Goal: Task Accomplishment & Management: Complete application form

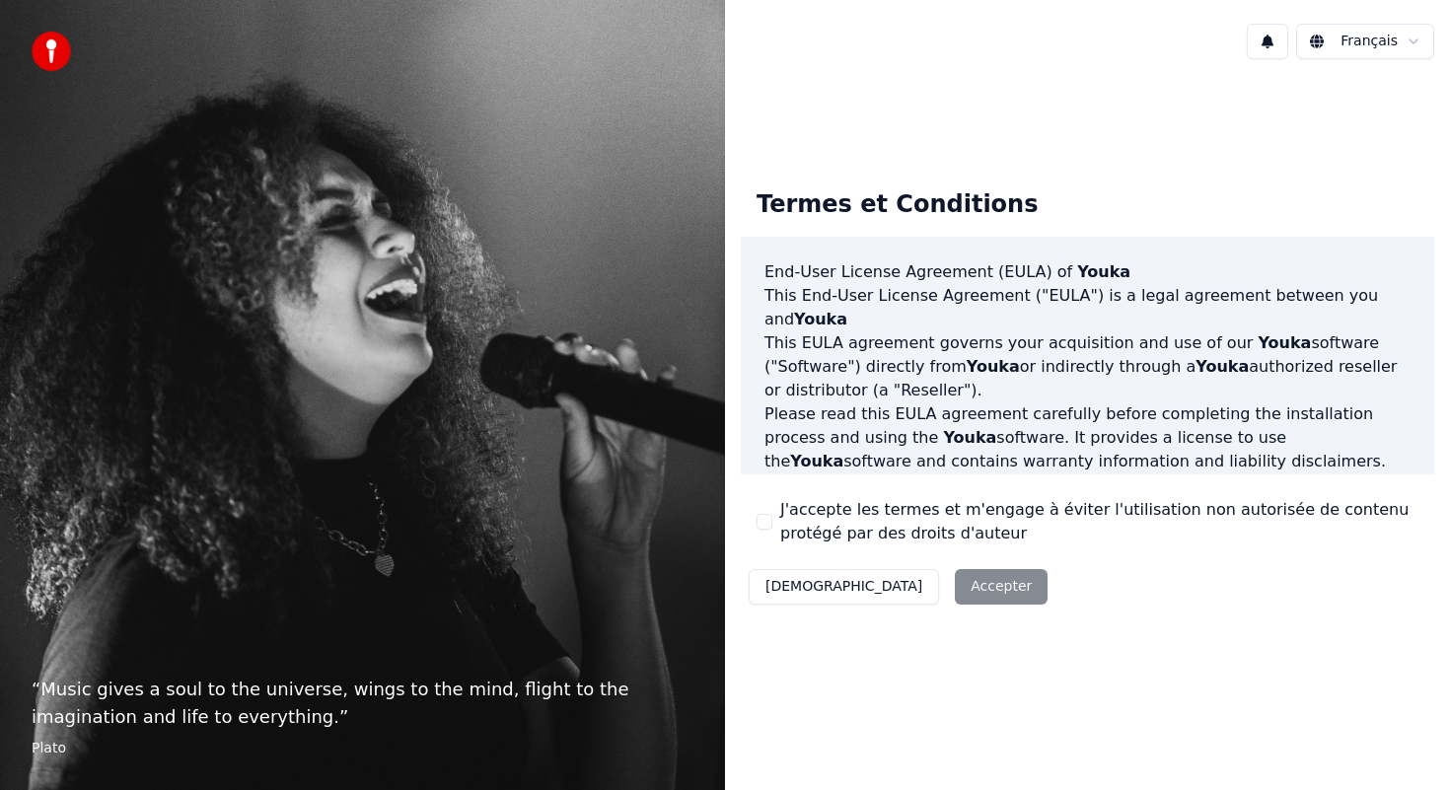
click at [912, 581] on div "Décliner Accepter" at bounding box center [898, 586] width 315 height 51
click at [909, 584] on div "Décliner Accepter" at bounding box center [898, 586] width 315 height 51
click at [903, 585] on div "Décliner Accepter" at bounding box center [898, 586] width 315 height 51
click at [903, 584] on div "Décliner Accepter" at bounding box center [898, 586] width 315 height 51
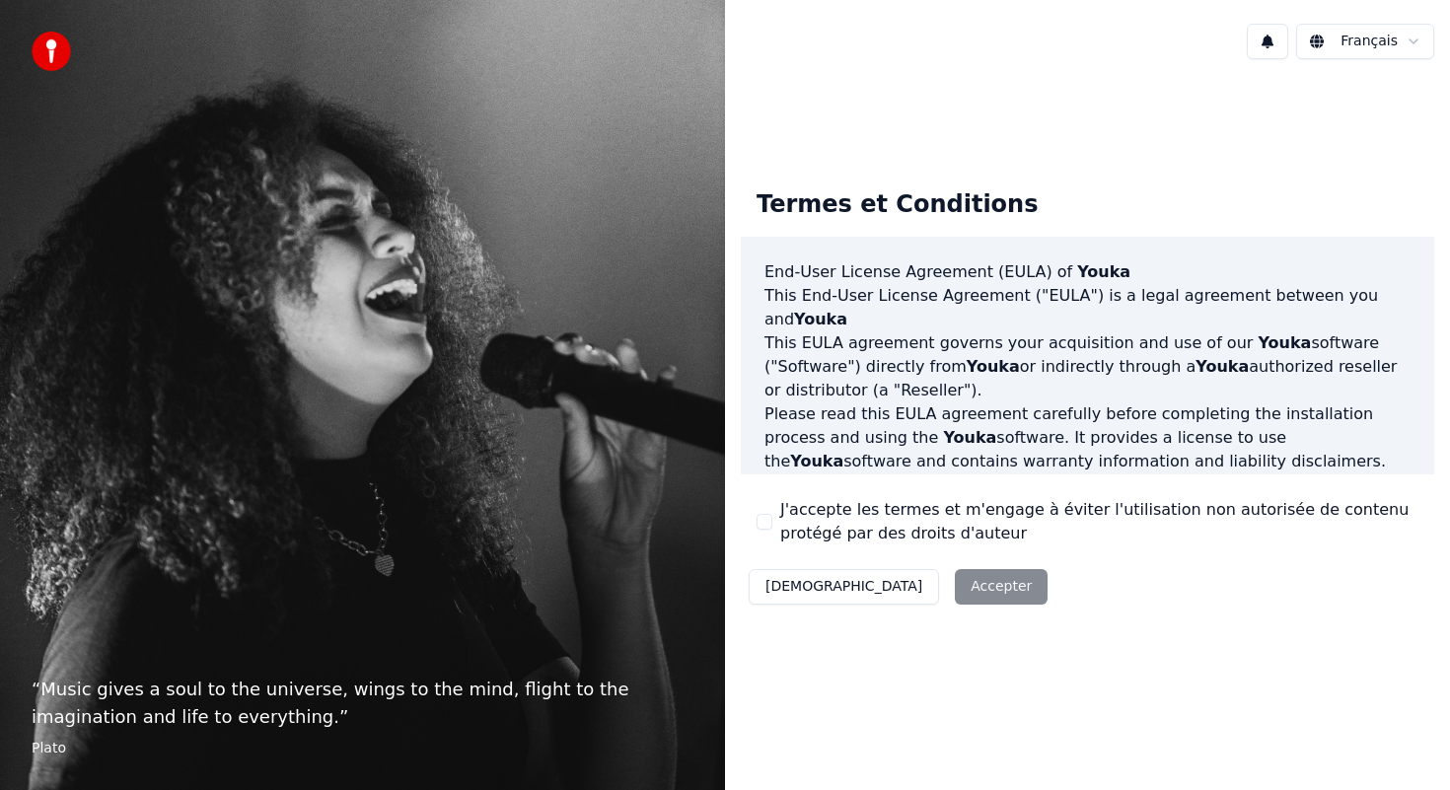
click at [903, 584] on div "Décliner Accepter" at bounding box center [898, 586] width 315 height 51
click at [890, 587] on div "Décliner Accepter" at bounding box center [898, 586] width 315 height 51
click at [890, 591] on div "Décliner Accepter" at bounding box center [898, 586] width 315 height 51
click at [889, 591] on div "Décliner Accepter" at bounding box center [898, 586] width 315 height 51
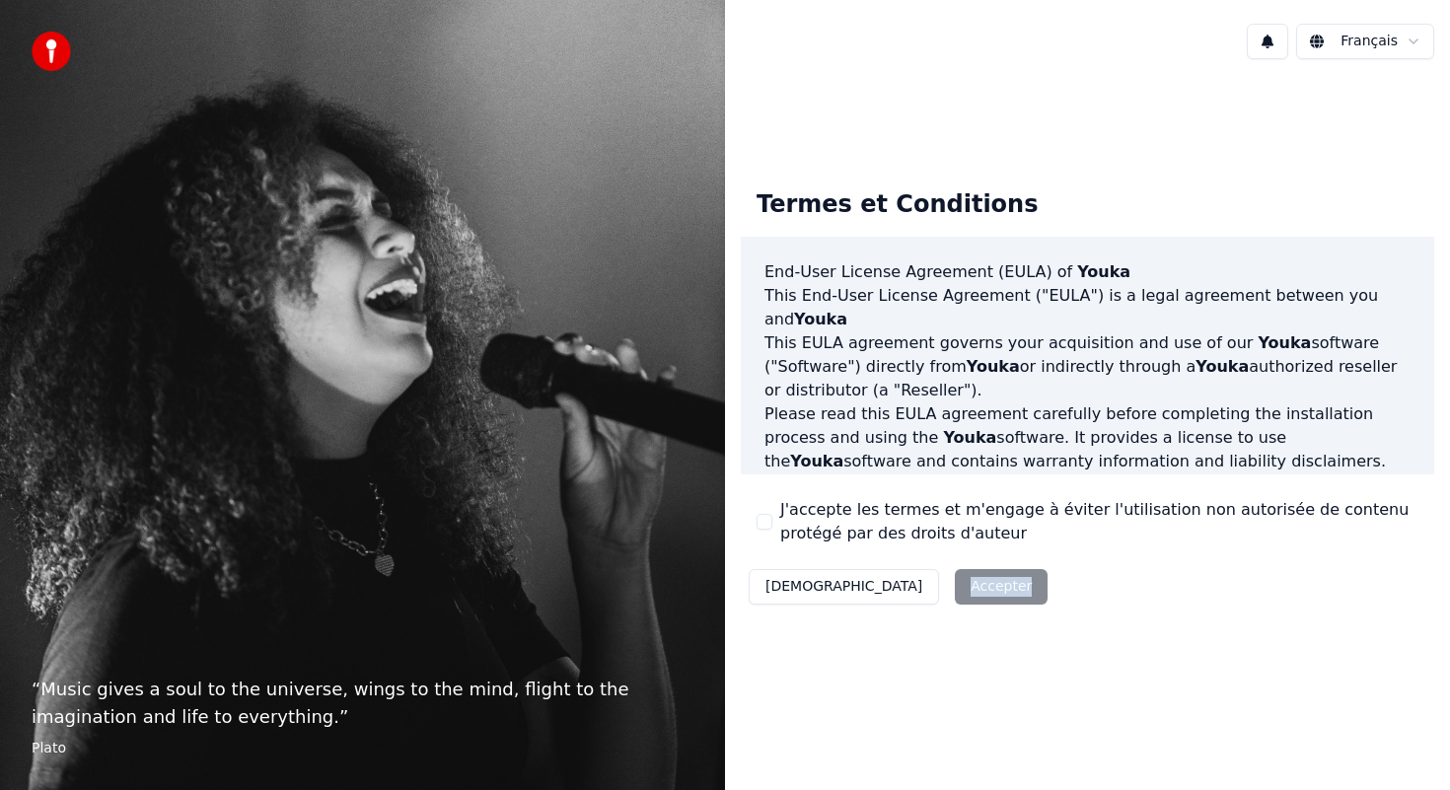
click at [889, 592] on div "Décliner Accepter" at bounding box center [898, 586] width 315 height 51
click at [888, 591] on div "Décliner Accepter" at bounding box center [898, 586] width 315 height 51
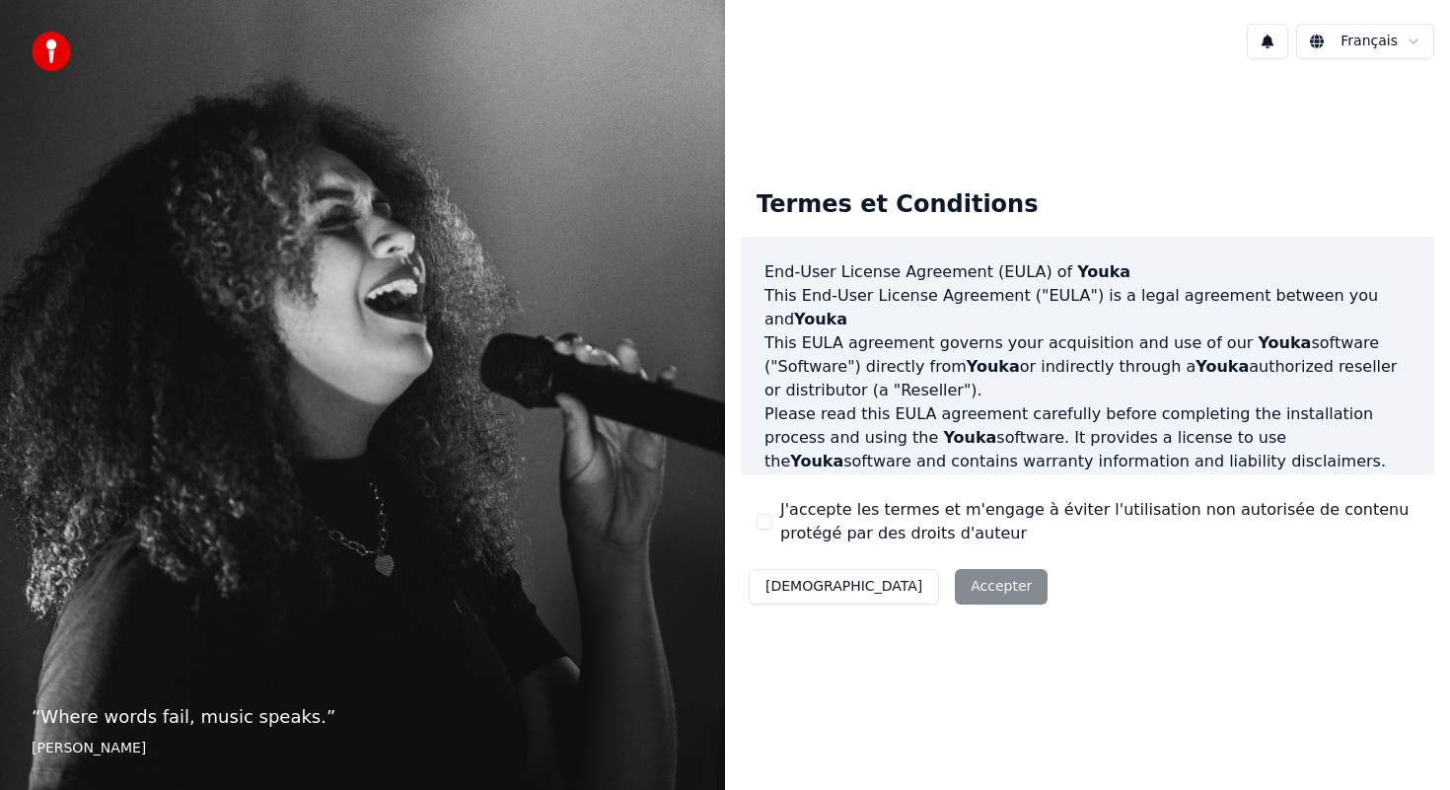
click at [889, 592] on div "Décliner Accepter" at bounding box center [898, 586] width 315 height 51
click at [38, 51] on img at bounding box center [51, 51] width 39 height 39
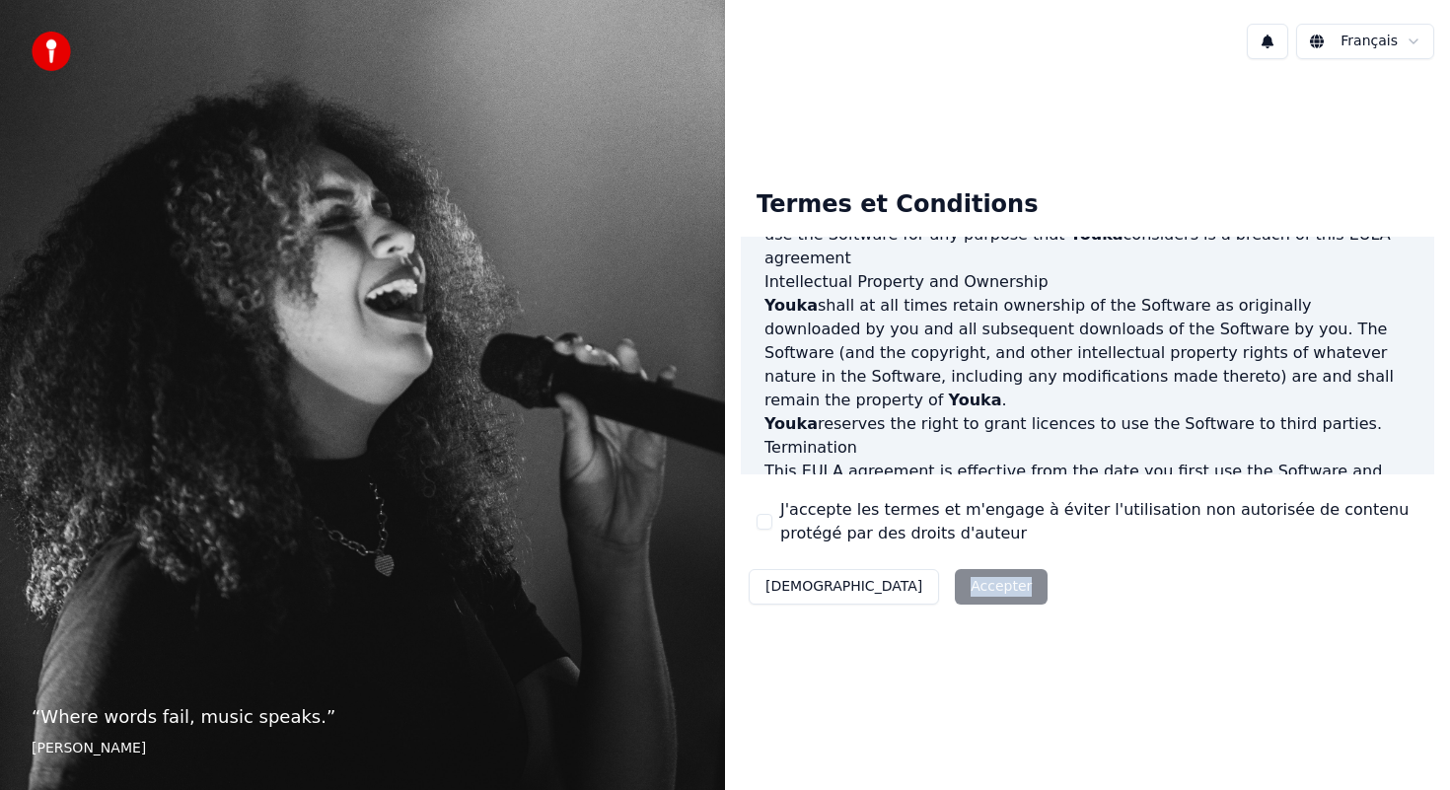
scroll to position [1159, 0]
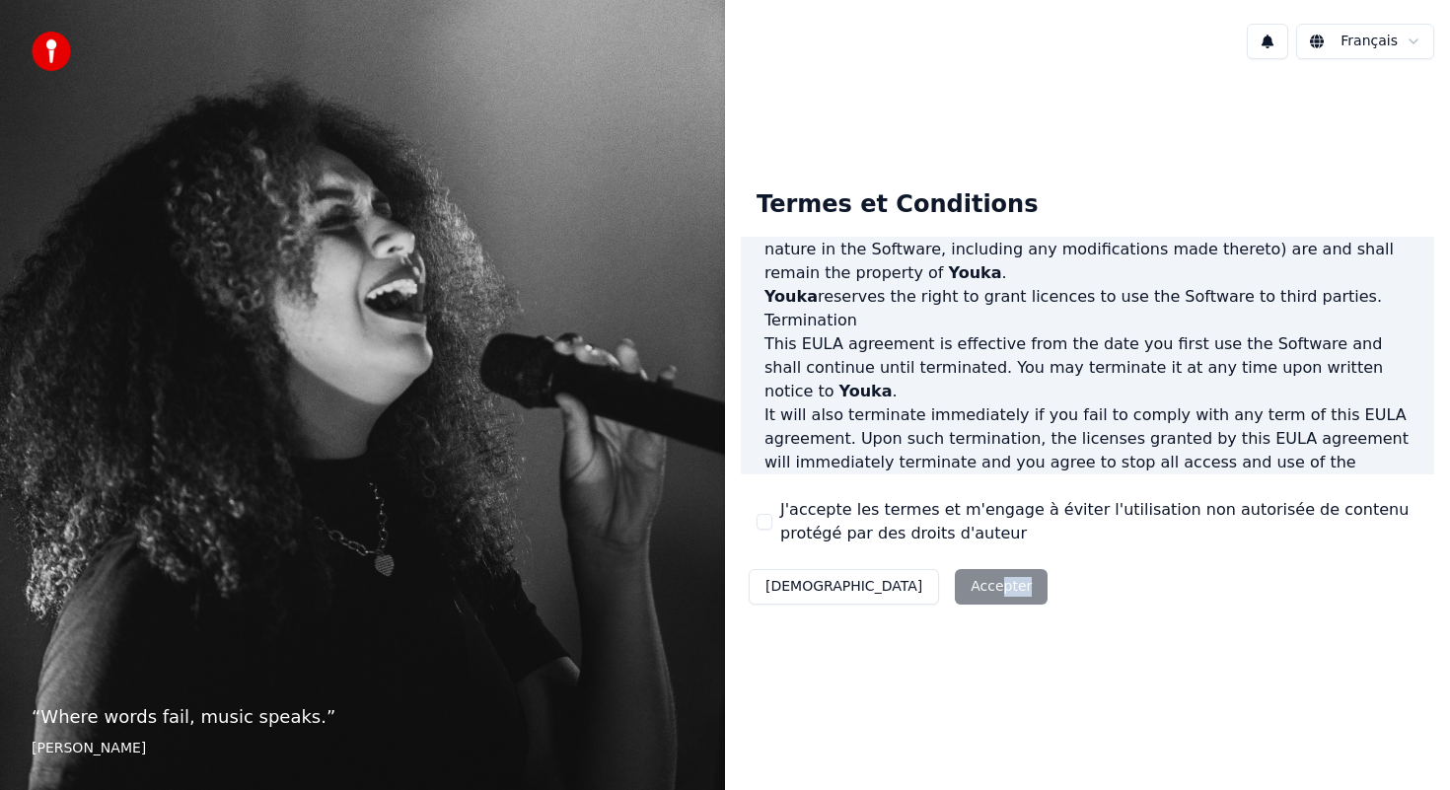
click at [903, 592] on div "Décliner Accepter" at bounding box center [898, 586] width 315 height 51
click at [885, 592] on div "Décliner Accepter" at bounding box center [898, 586] width 315 height 51
click at [797, 588] on button "[DEMOGRAPHIC_DATA]" at bounding box center [844, 587] width 190 height 36
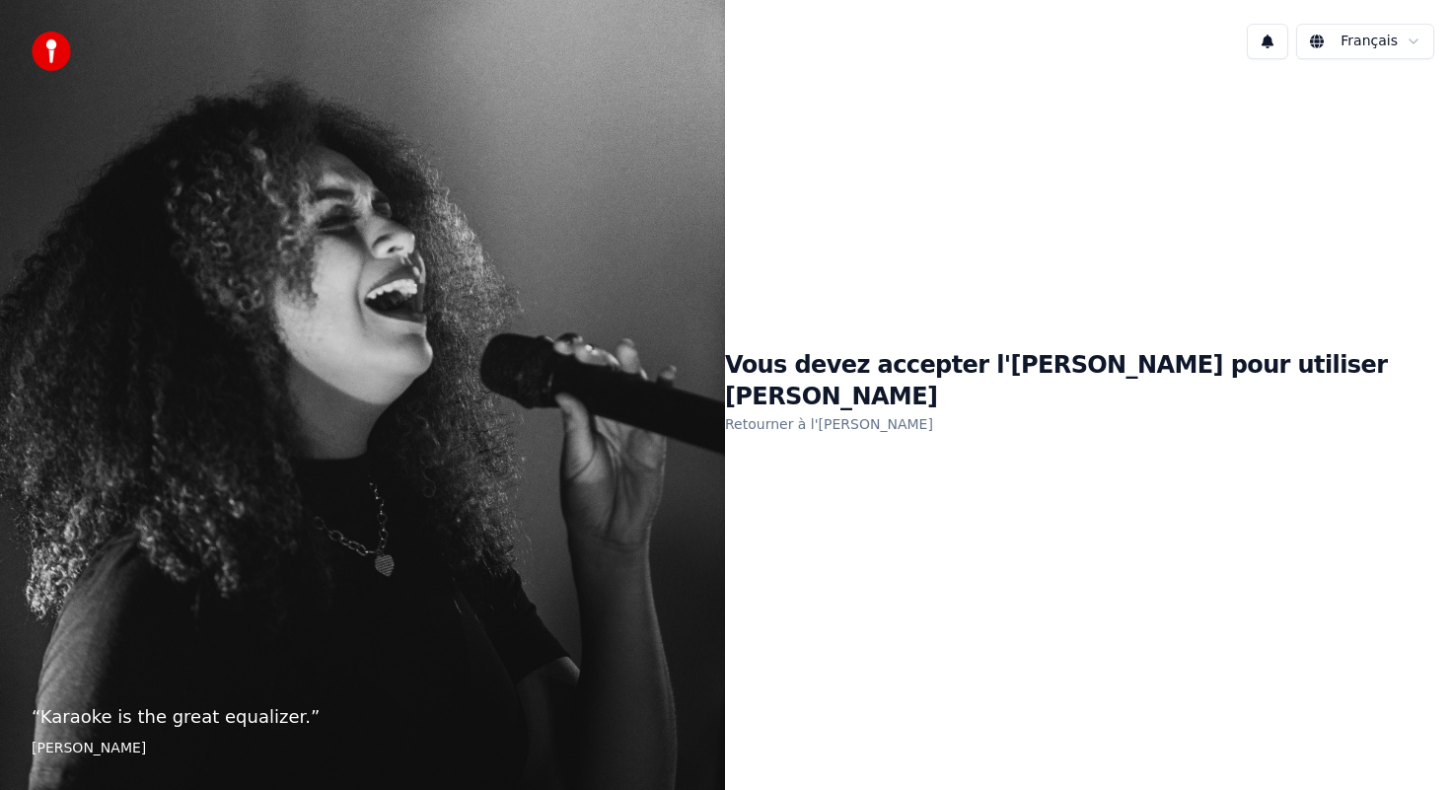
click at [932, 416] on link "Retourner à l'EULA" at bounding box center [829, 424] width 208 height 32
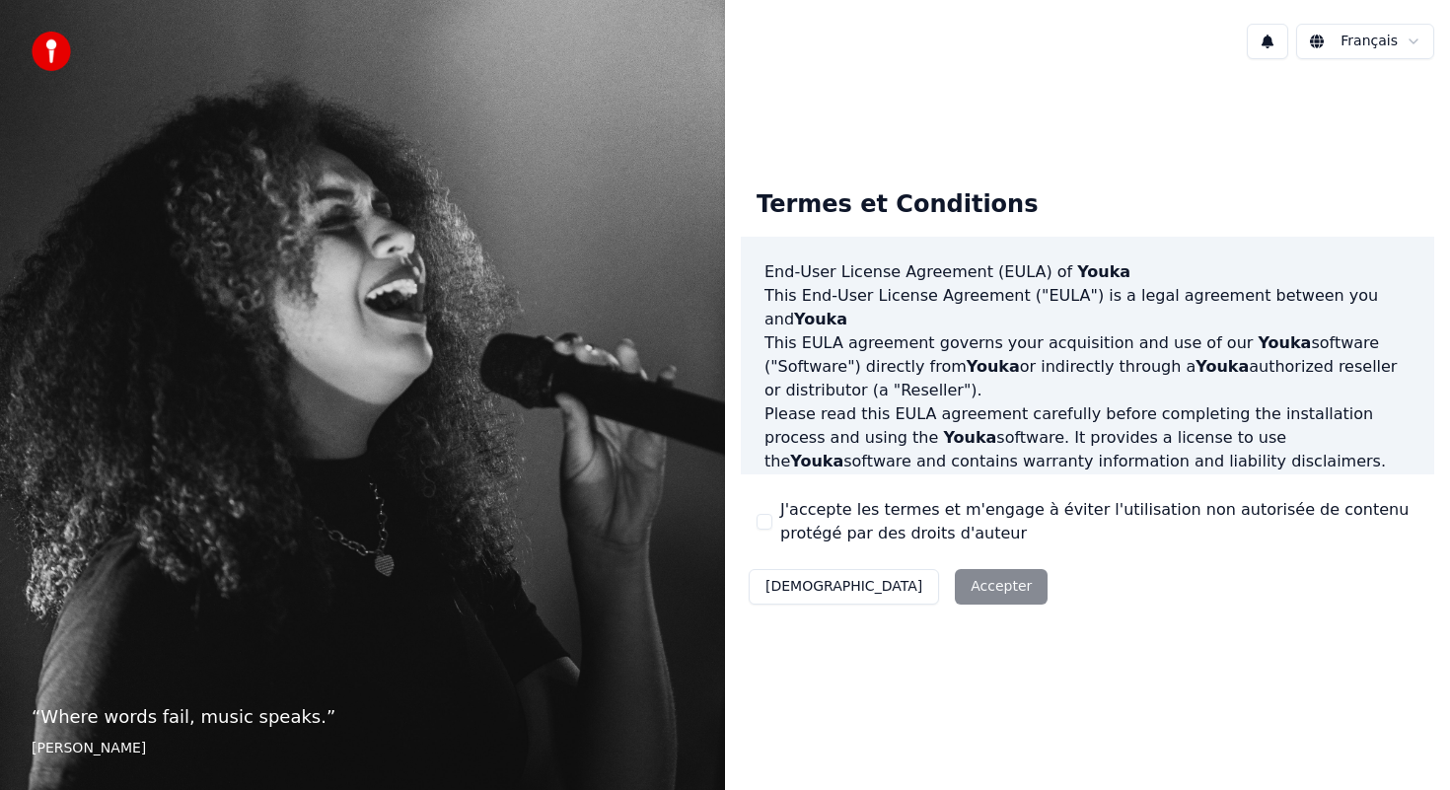
click at [913, 598] on div "Décliner Accepter" at bounding box center [898, 586] width 315 height 51
click at [906, 593] on div "Décliner Accepter" at bounding box center [898, 586] width 315 height 51
click at [905, 593] on div "Décliner Accepter" at bounding box center [898, 586] width 315 height 51
click at [904, 594] on div "Décliner Accepter" at bounding box center [898, 586] width 315 height 51
click at [905, 594] on div "Décliner Accepter" at bounding box center [898, 586] width 315 height 51
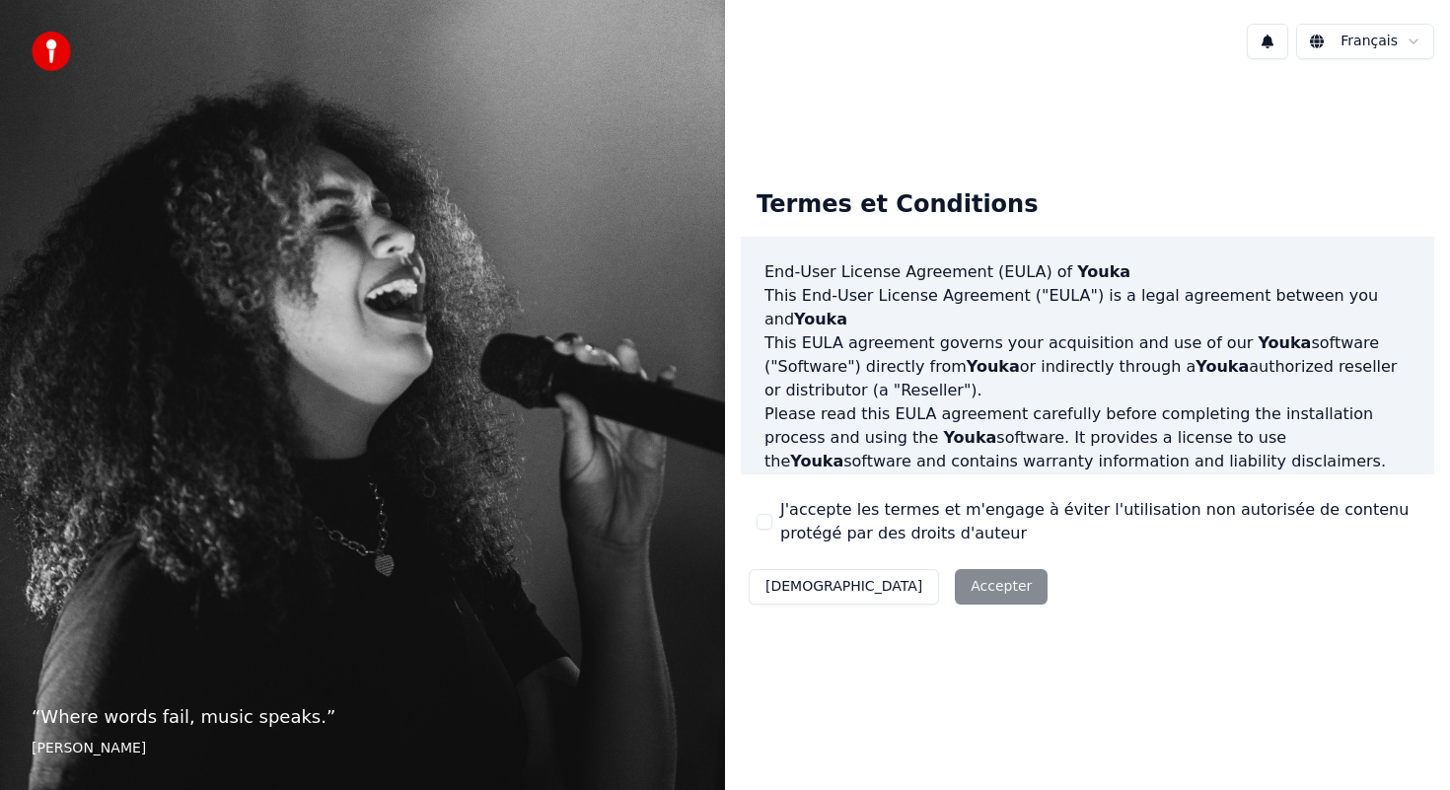
click at [1270, 45] on button at bounding box center [1267, 42] width 41 height 36
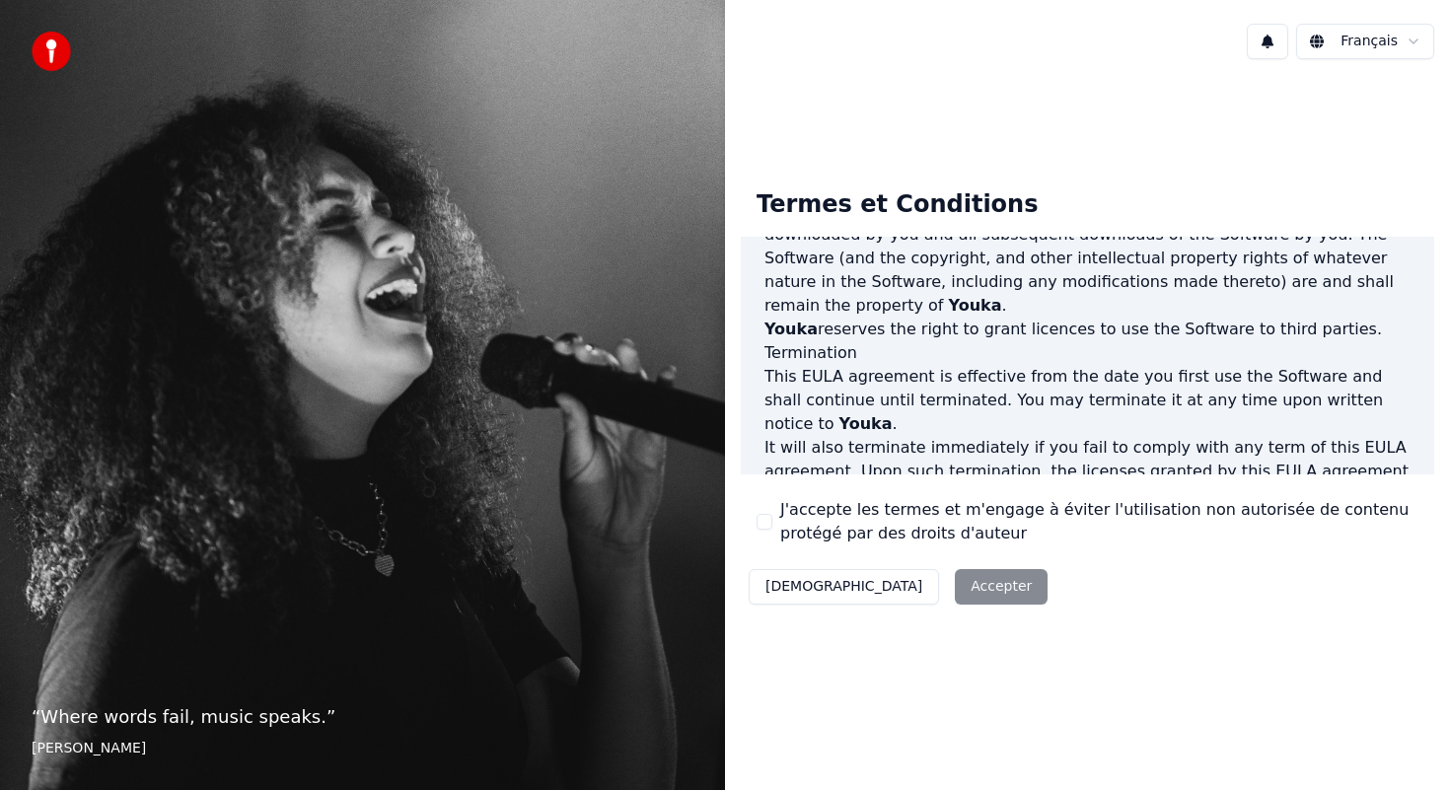
scroll to position [1159, 0]
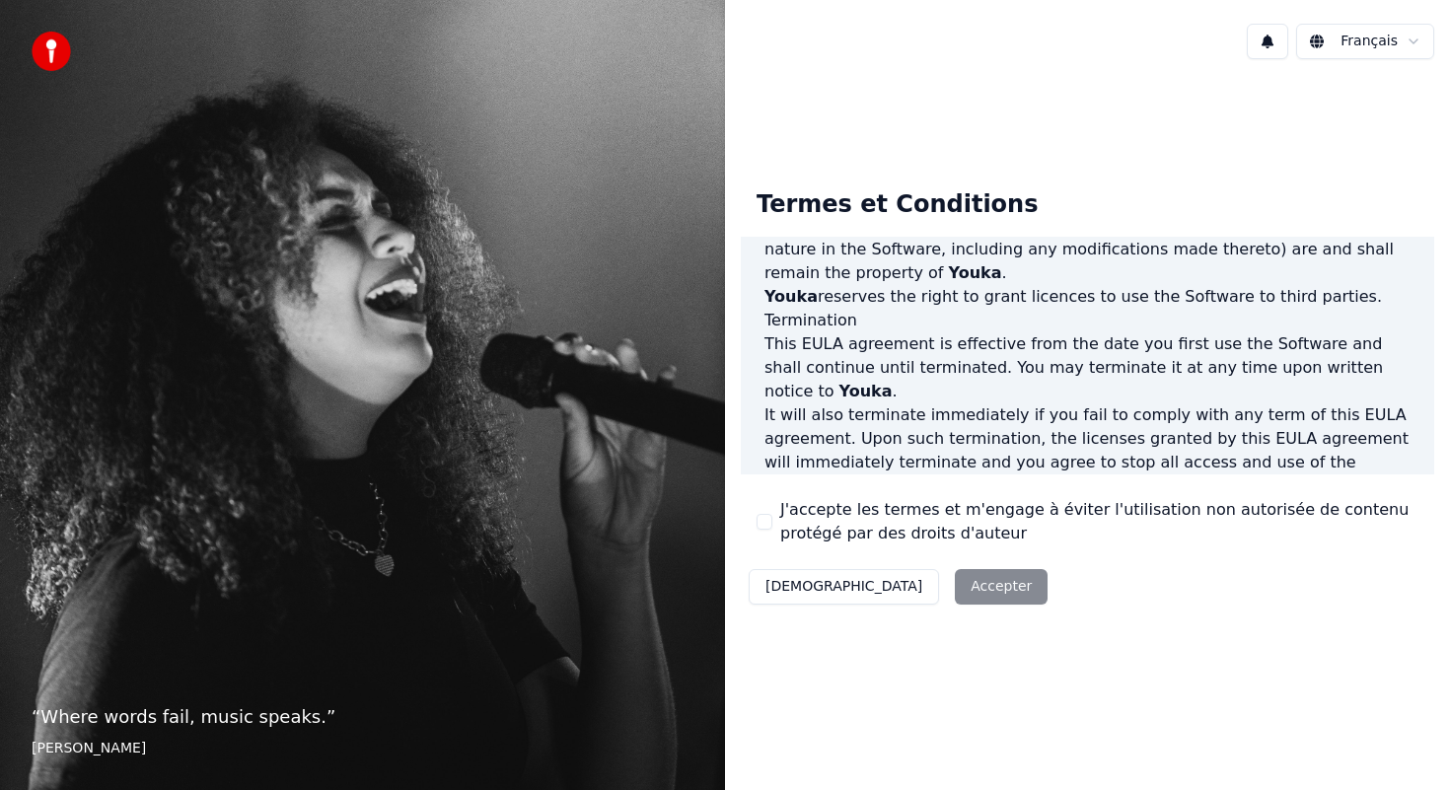
click at [884, 587] on div "Décliner Accepter" at bounding box center [898, 586] width 315 height 51
click at [885, 586] on div "Décliner Accepter" at bounding box center [898, 586] width 315 height 51
drag, startPoint x: 885, startPoint y: 586, endPoint x: 860, endPoint y: 587, distance: 24.7
click at [882, 587] on div "Décliner Accepter" at bounding box center [898, 586] width 315 height 51
click at [794, 585] on button "[DEMOGRAPHIC_DATA]" at bounding box center [844, 587] width 190 height 36
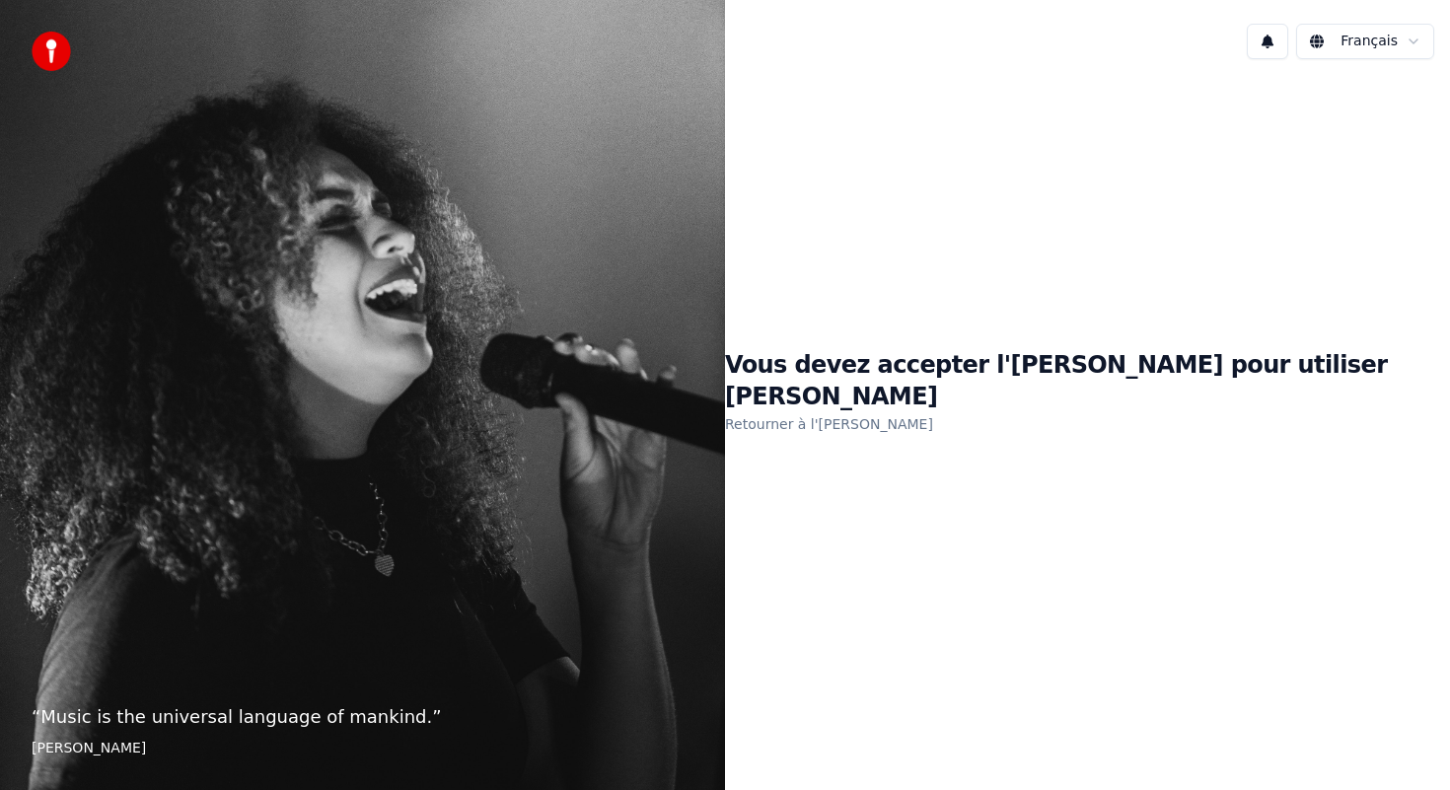
click at [933, 412] on link "Retourner à l'EULA" at bounding box center [829, 424] width 208 height 32
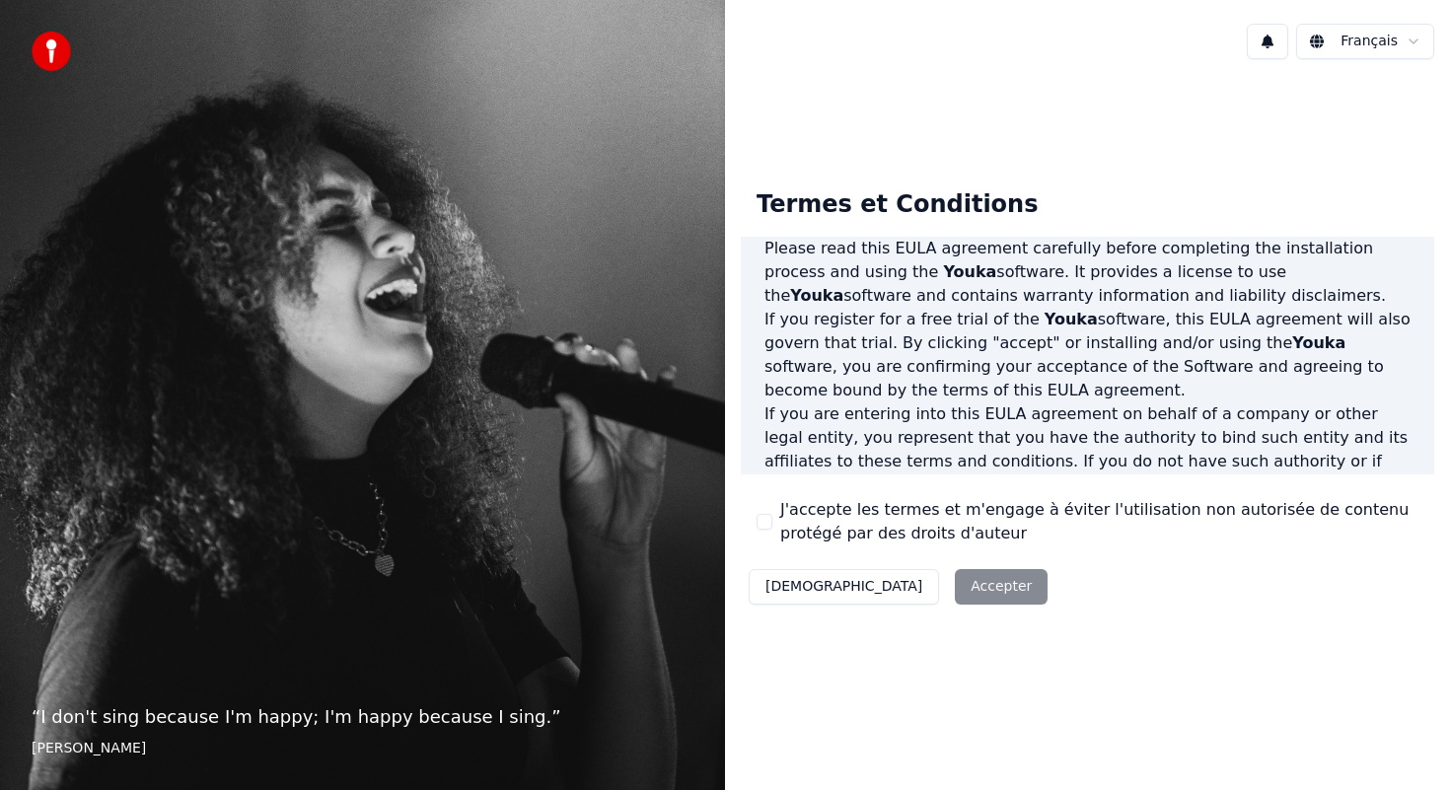
scroll to position [167, 0]
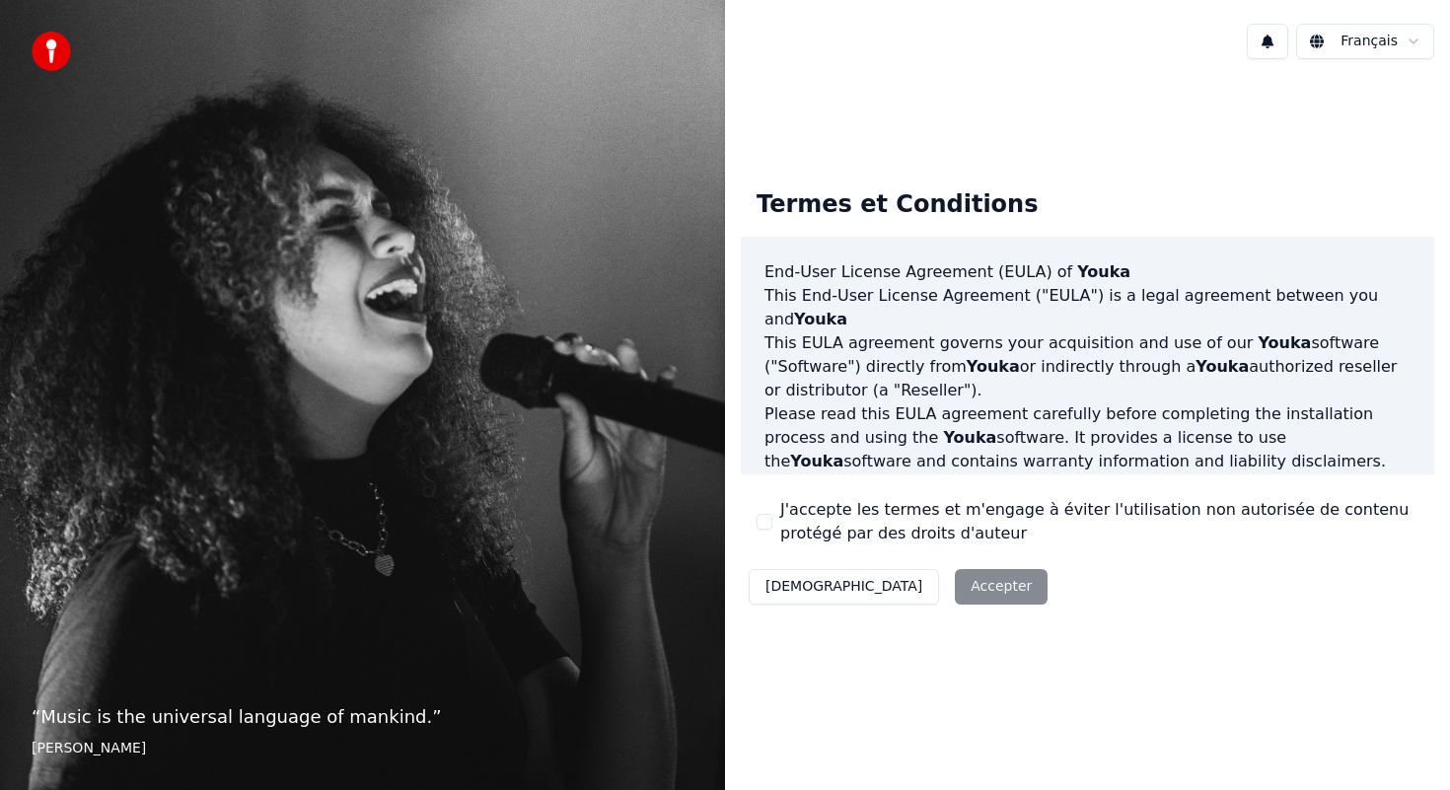
click at [896, 588] on div "Décliner Accepter" at bounding box center [898, 586] width 315 height 51
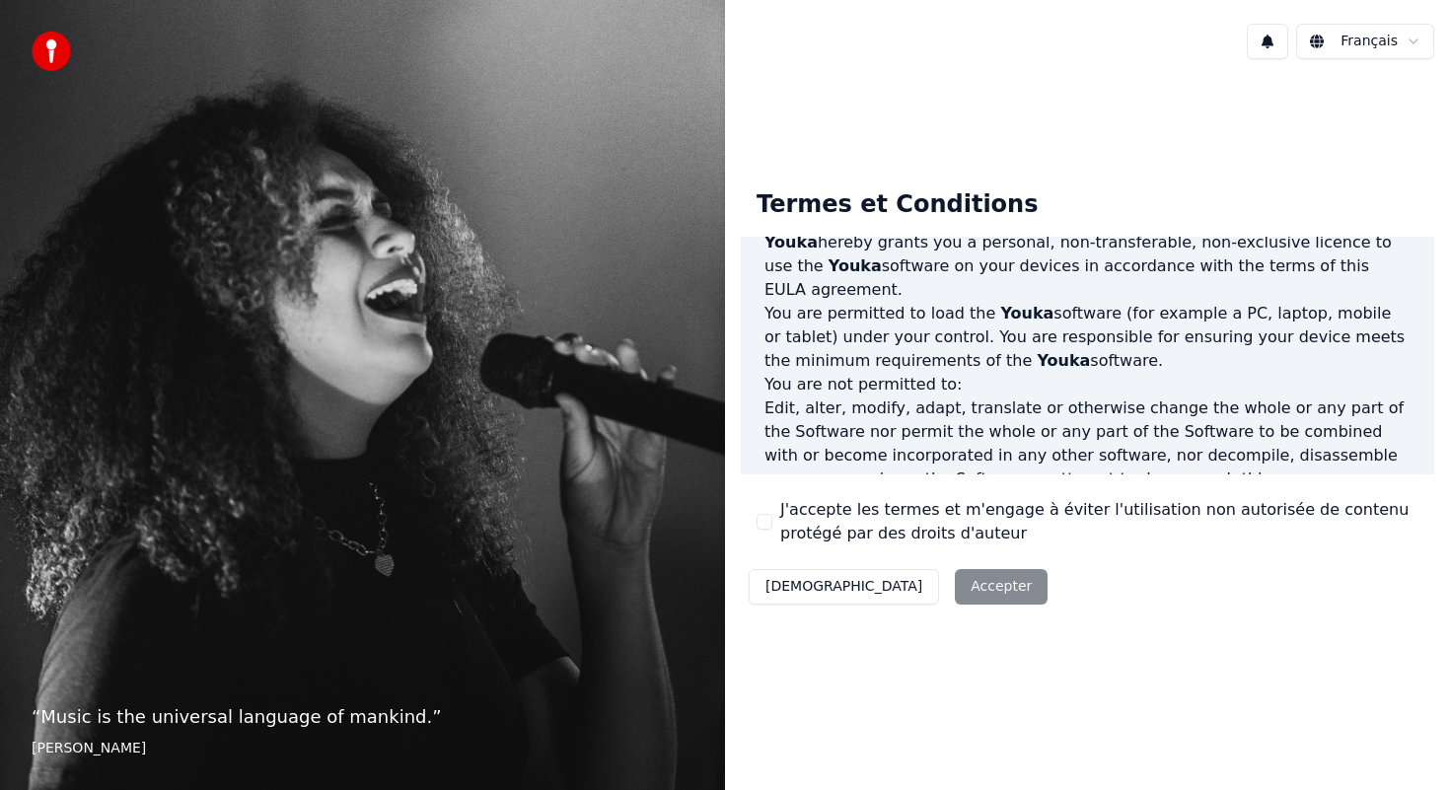
scroll to position [1159, 0]
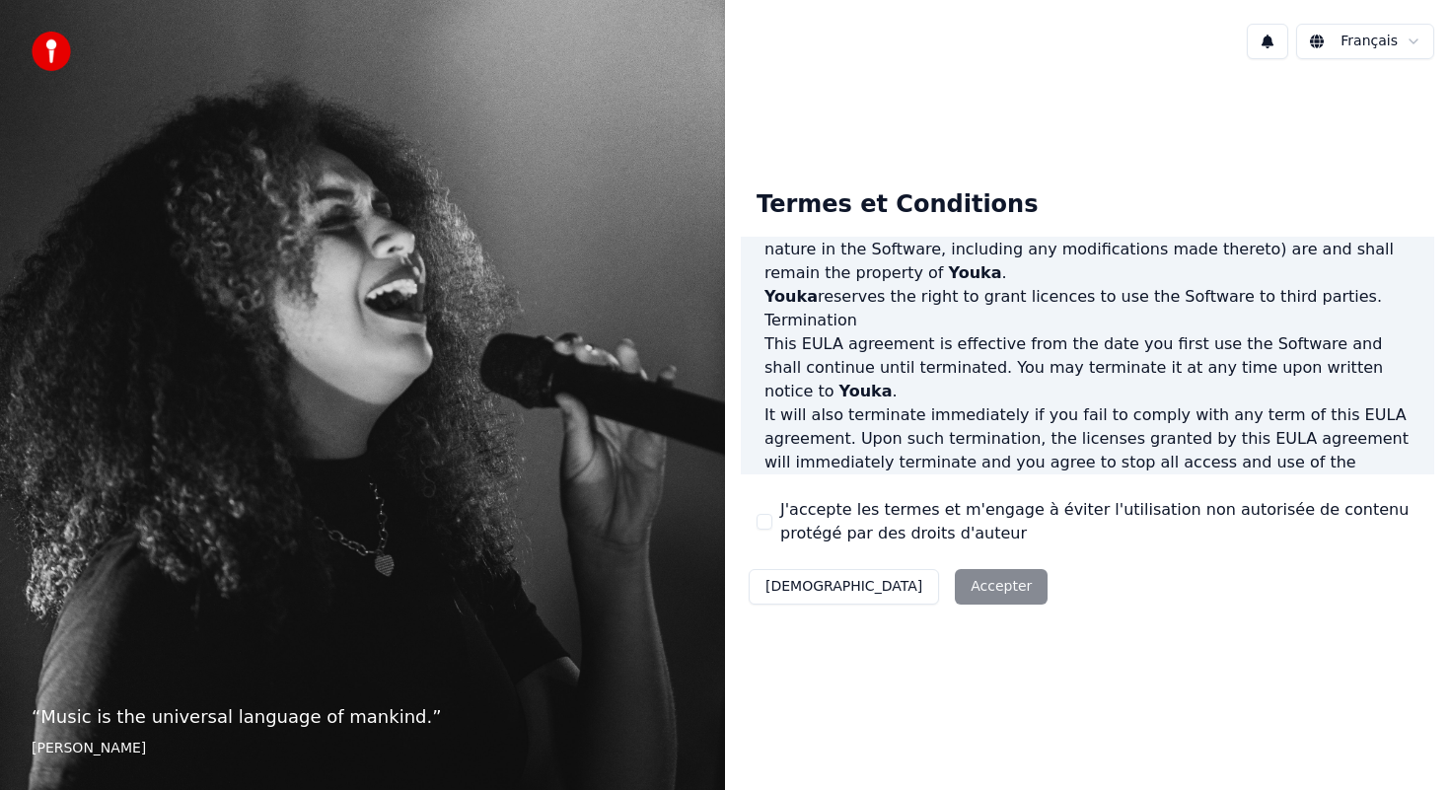
drag, startPoint x: 1172, startPoint y: 441, endPoint x: 1157, endPoint y: 445, distance: 15.3
click at [1172, 546] on p "This EULA agreement, and any dispute arising out of or in connection with this …" at bounding box center [1088, 581] width 646 height 71
click at [911, 578] on div "Décliner Accepter" at bounding box center [898, 586] width 315 height 51
click at [912, 579] on div "Décliner Accepter" at bounding box center [898, 586] width 315 height 51
click at [919, 509] on label "J'accepte les termes et m'engage à éviter l'utilisation non autorisée de conten…" at bounding box center [1099, 521] width 638 height 47
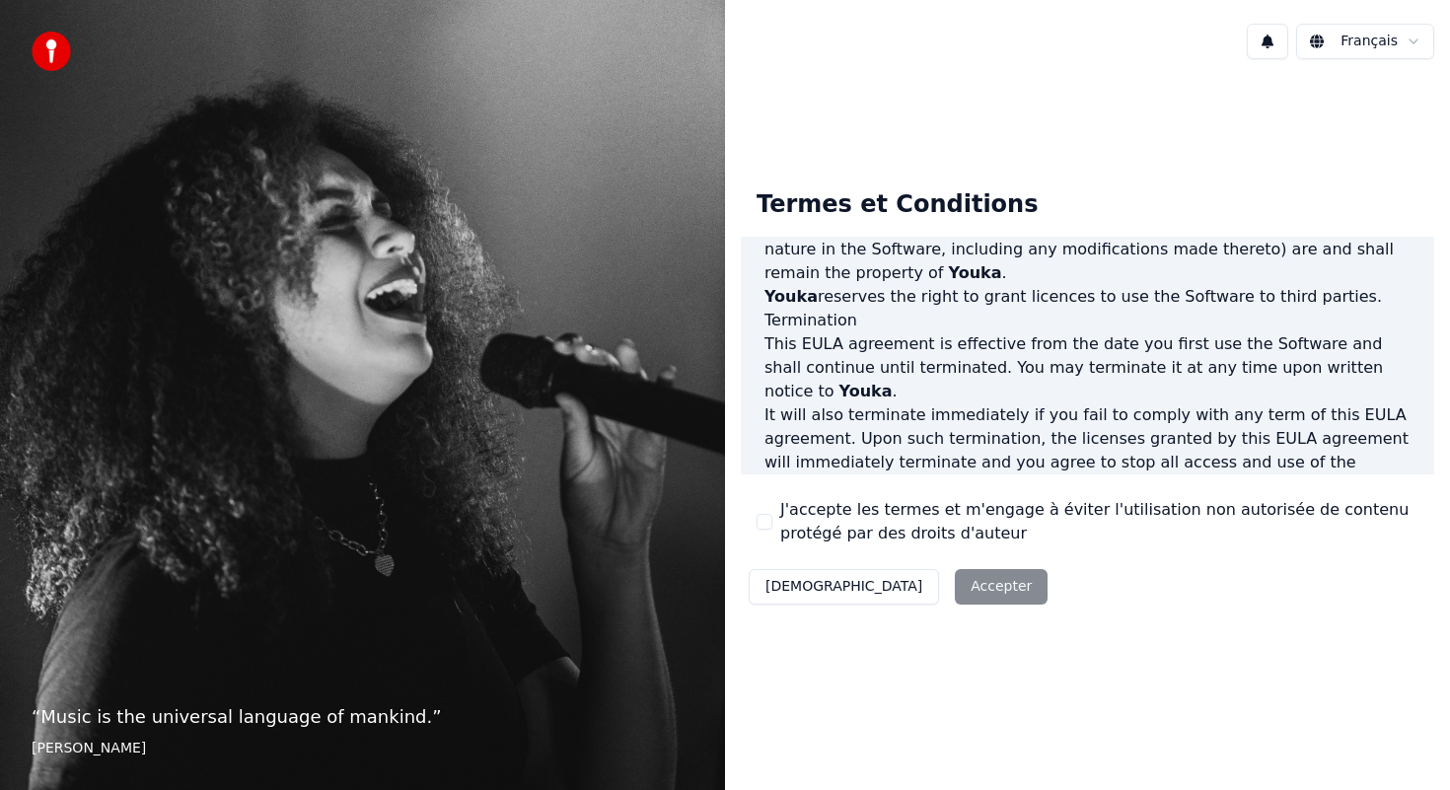
click at [772, 514] on button "J'accepte les termes et m'engage à éviter l'utilisation non autorisée de conten…" at bounding box center [765, 522] width 16 height 16
click at [919, 510] on label "J'accepte les termes et m'engage à éviter l'utilisation non autorisée de conten…" at bounding box center [1099, 521] width 638 height 47
click at [772, 514] on button "J'accepte les termes et m'engage à éviter l'utilisation non autorisée de conten…" at bounding box center [765, 522] width 16 height 16
click at [910, 590] on div "Décliner Accepter" at bounding box center [898, 586] width 315 height 51
click at [910, 589] on div "Décliner Accepter" at bounding box center [898, 586] width 315 height 51
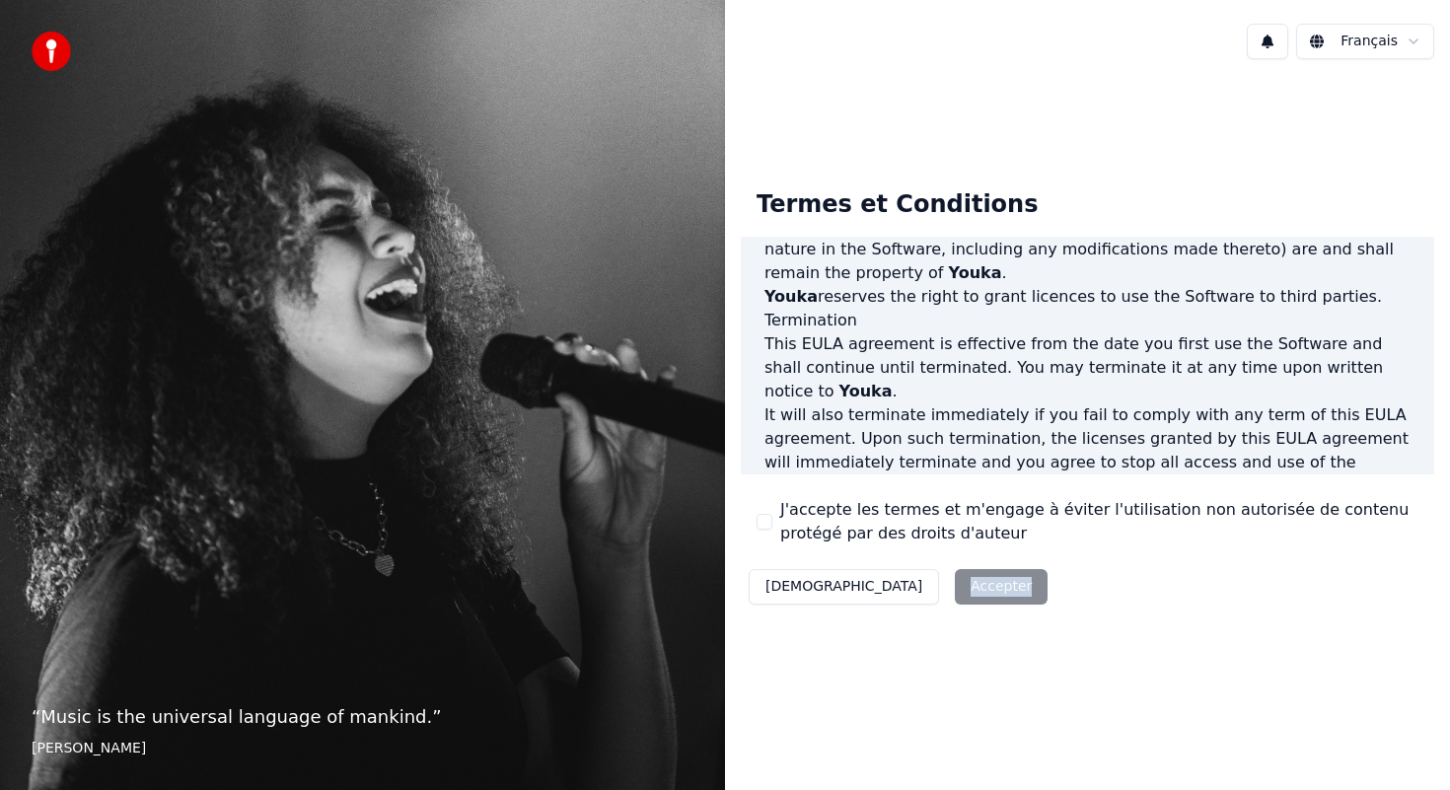
click at [909, 591] on div "Décliner Accepter" at bounding box center [898, 586] width 315 height 51
click at [908, 591] on div "Décliner Accepter" at bounding box center [898, 586] width 315 height 51
click at [905, 592] on div "Décliner Accepter" at bounding box center [898, 586] width 315 height 51
click at [903, 592] on div "Décliner Accepter" at bounding box center [898, 586] width 315 height 51
click at [902, 592] on div "Décliner Accepter" at bounding box center [898, 586] width 315 height 51
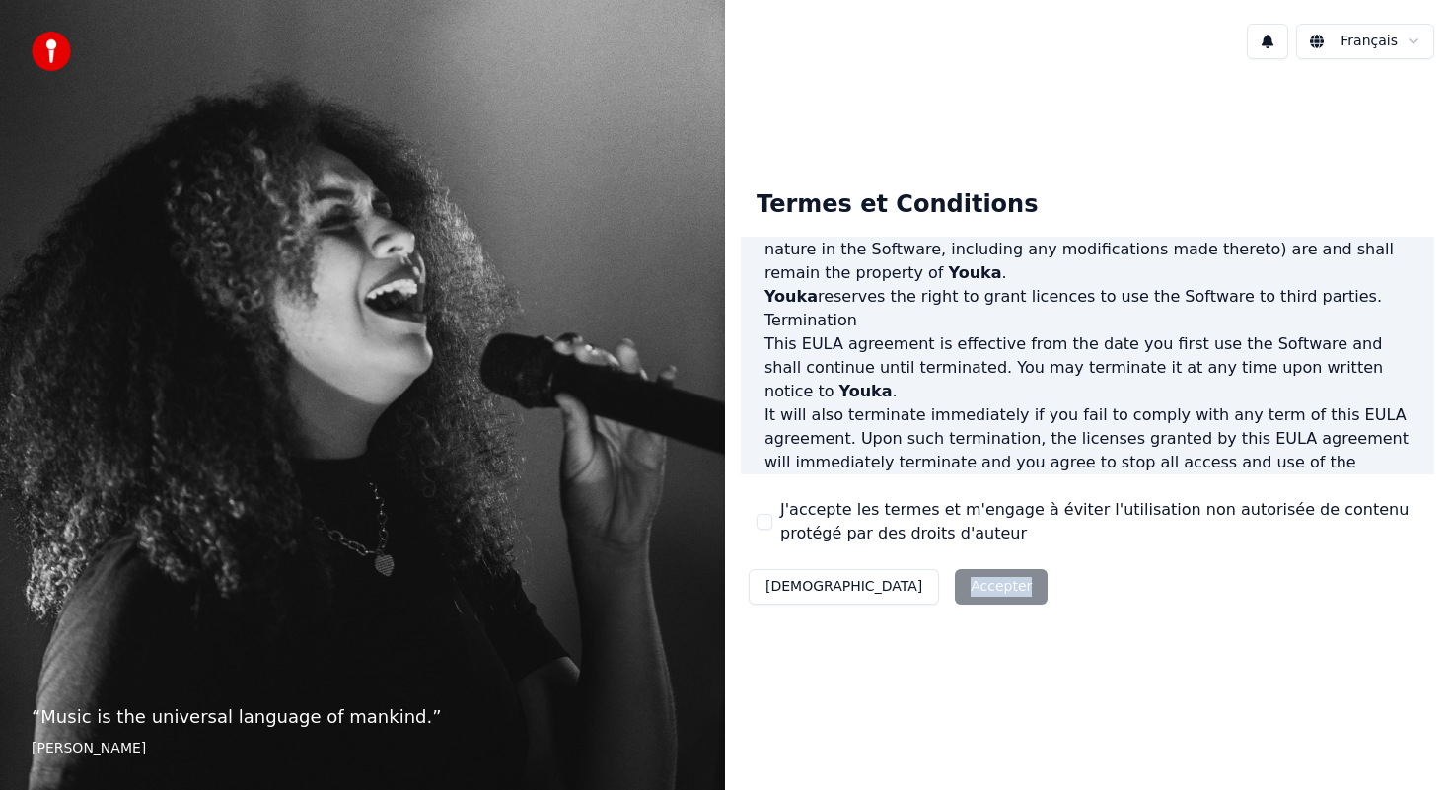
drag, startPoint x: 902, startPoint y: 591, endPoint x: 903, endPoint y: 579, distance: 11.9
click at [902, 591] on div "Décliner Accepter" at bounding box center [898, 586] width 315 height 51
click at [900, 579] on div "Décliner Accepter" at bounding box center [898, 586] width 315 height 51
click at [898, 586] on div "Décliner Accepter" at bounding box center [898, 586] width 315 height 51
click at [897, 588] on div "Décliner Accepter" at bounding box center [898, 586] width 315 height 51
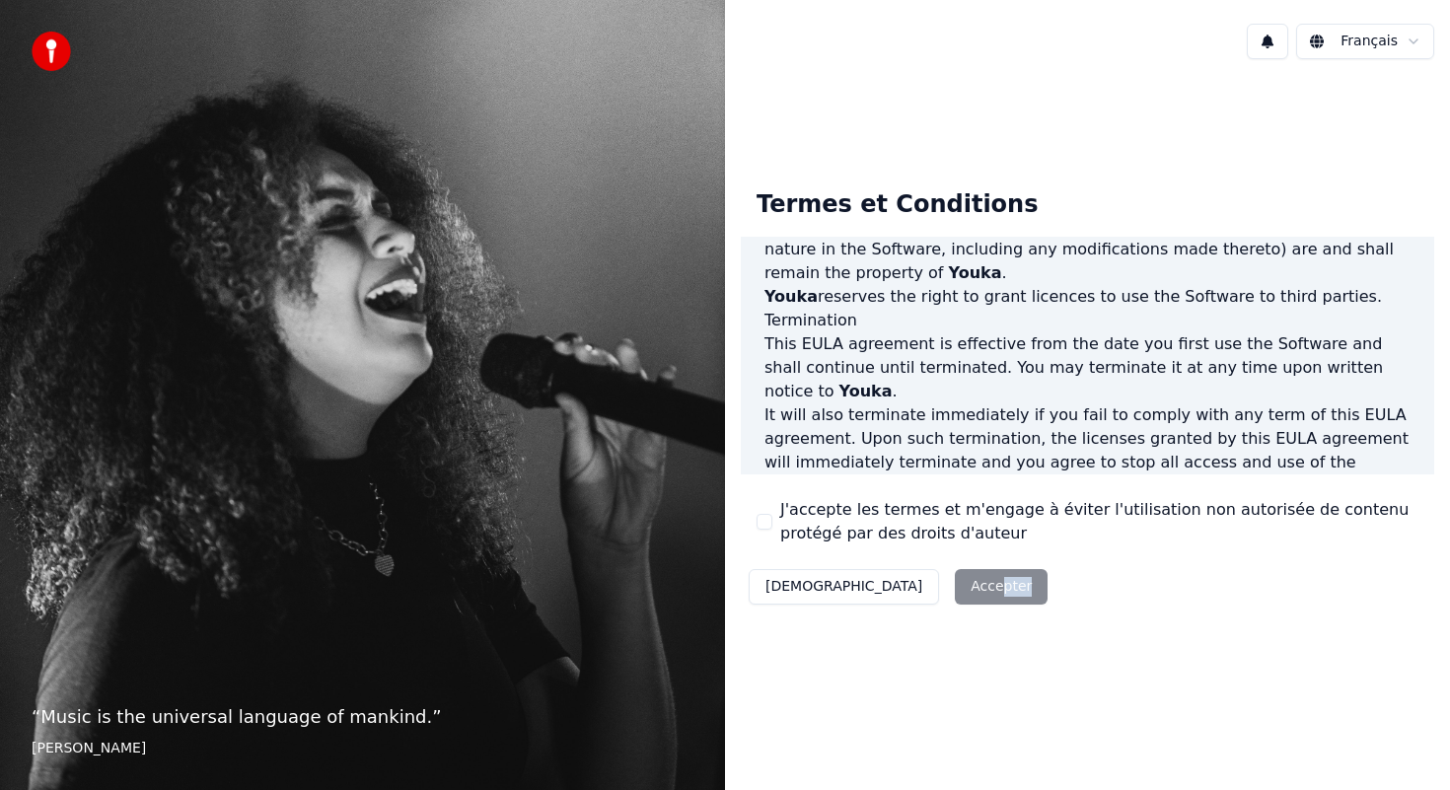
click at [897, 588] on div "Décliner Accepter" at bounding box center [898, 586] width 315 height 51
click at [891, 587] on div "Décliner Accepter" at bounding box center [898, 586] width 315 height 51
drag, startPoint x: 924, startPoint y: 584, endPoint x: 873, endPoint y: 586, distance: 51.3
click at [873, 586] on div "Décliner Accepter" at bounding box center [898, 586] width 315 height 51
drag, startPoint x: 928, startPoint y: 586, endPoint x: 855, endPoint y: 585, distance: 73.0
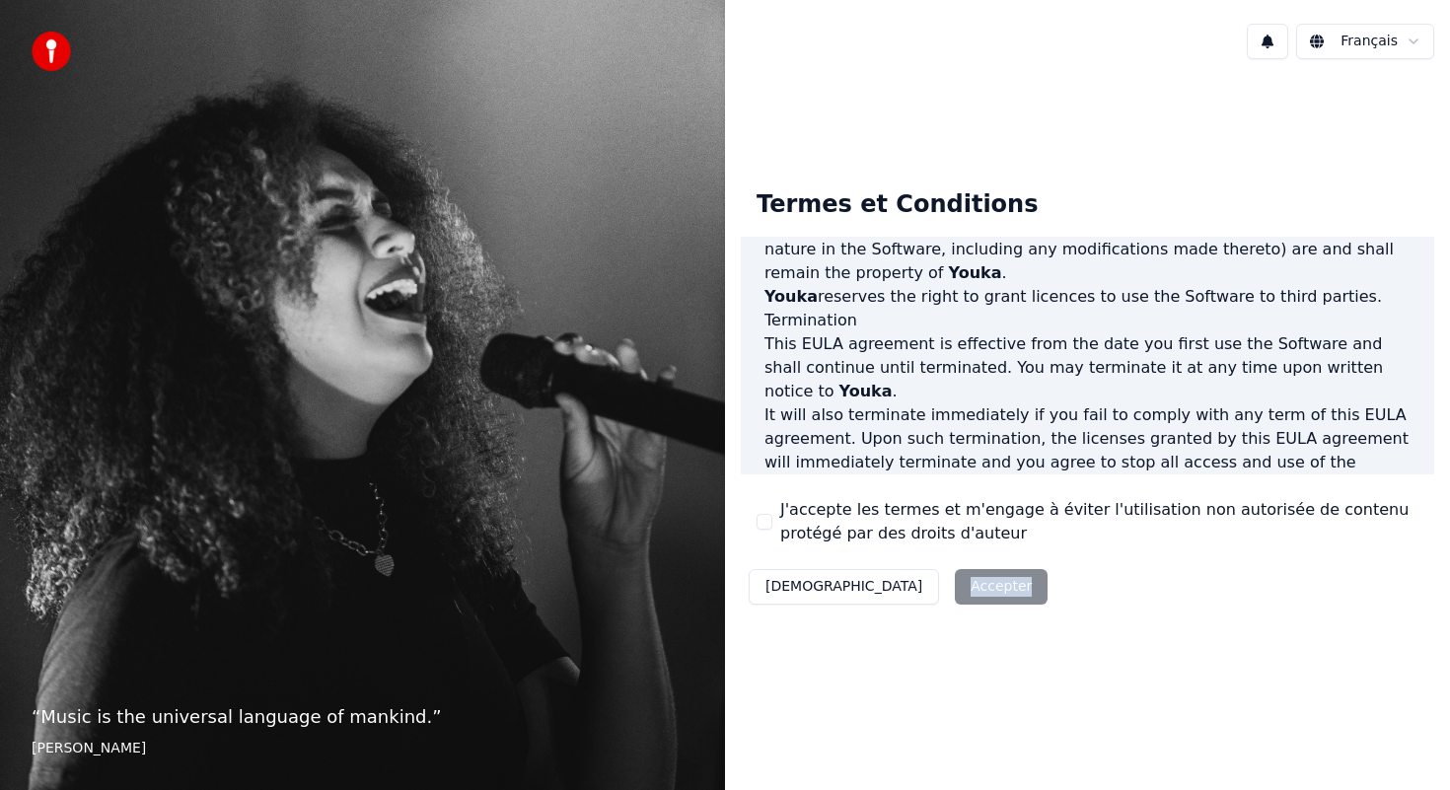
click at [855, 585] on div "Décliner Accepter" at bounding box center [898, 586] width 315 height 51
click at [54, 51] on img at bounding box center [51, 51] width 39 height 39
